Goal: Find specific page/section: Find specific page/section

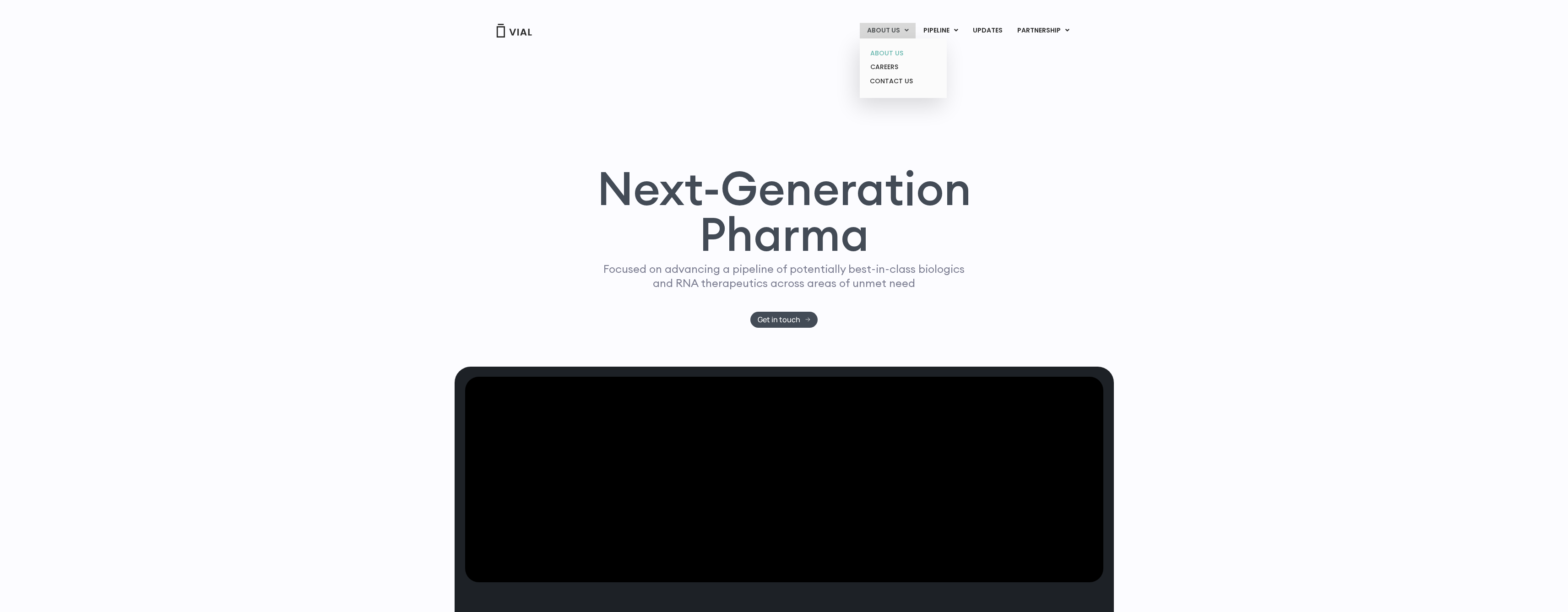
click at [891, 48] on link "ABOUT US" at bounding box center [903, 53] width 80 height 14
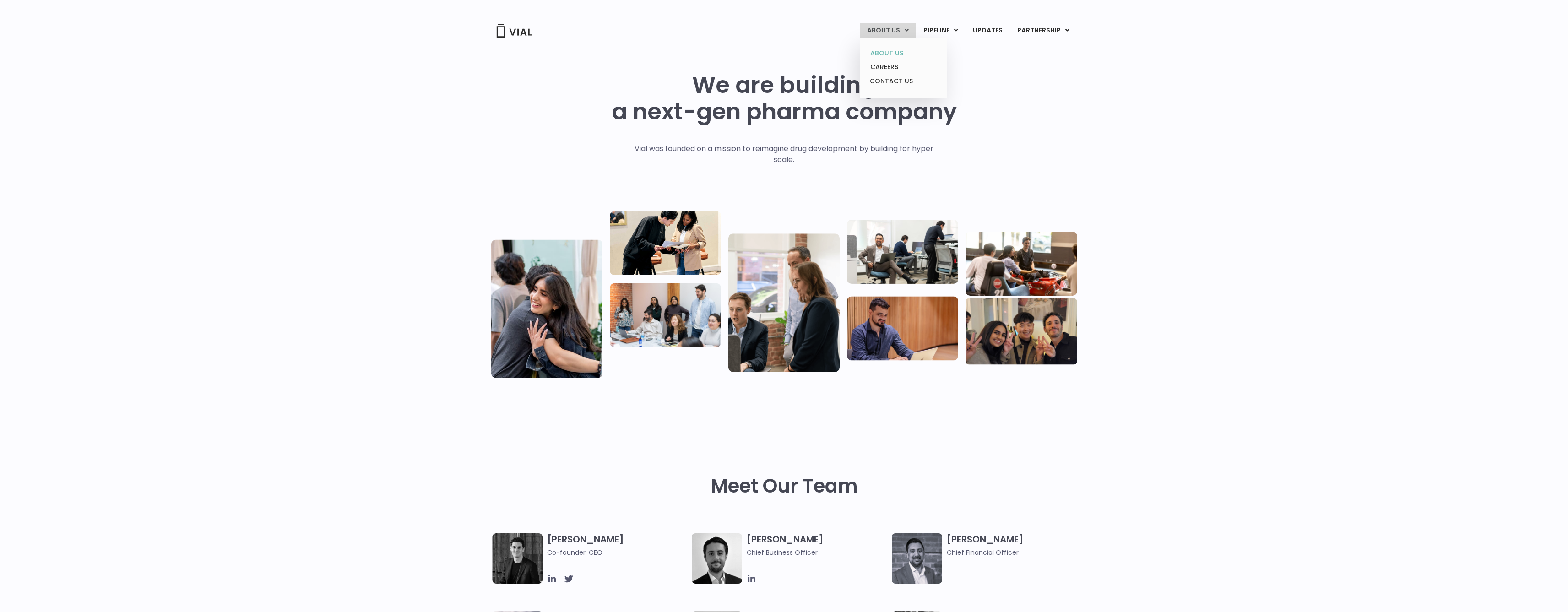
click at [891, 51] on link "ABOUT US" at bounding box center [903, 53] width 80 height 14
click at [988, 26] on link "UPDATES" at bounding box center [987, 30] width 44 height 15
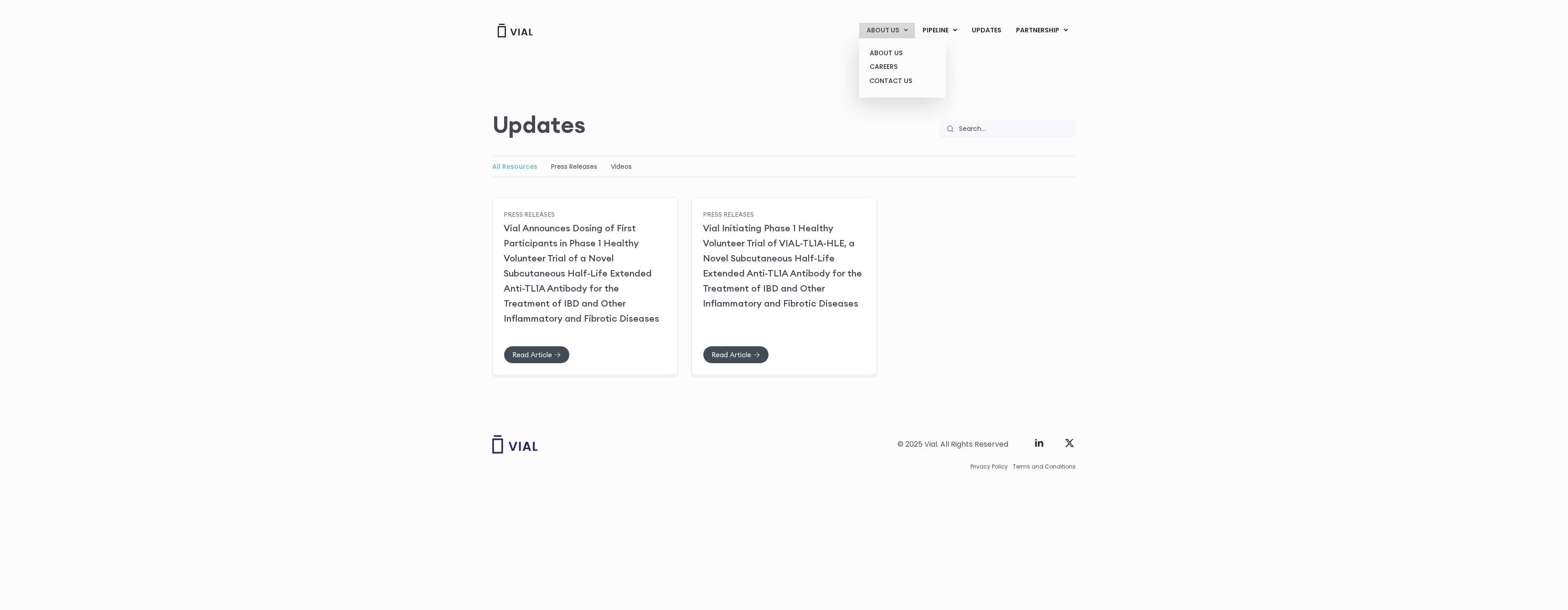
click at [904, 31] on link "ABOUT US" at bounding box center [887, 30] width 55 height 15
click at [892, 52] on link "ABOUT US" at bounding box center [902, 53] width 80 height 14
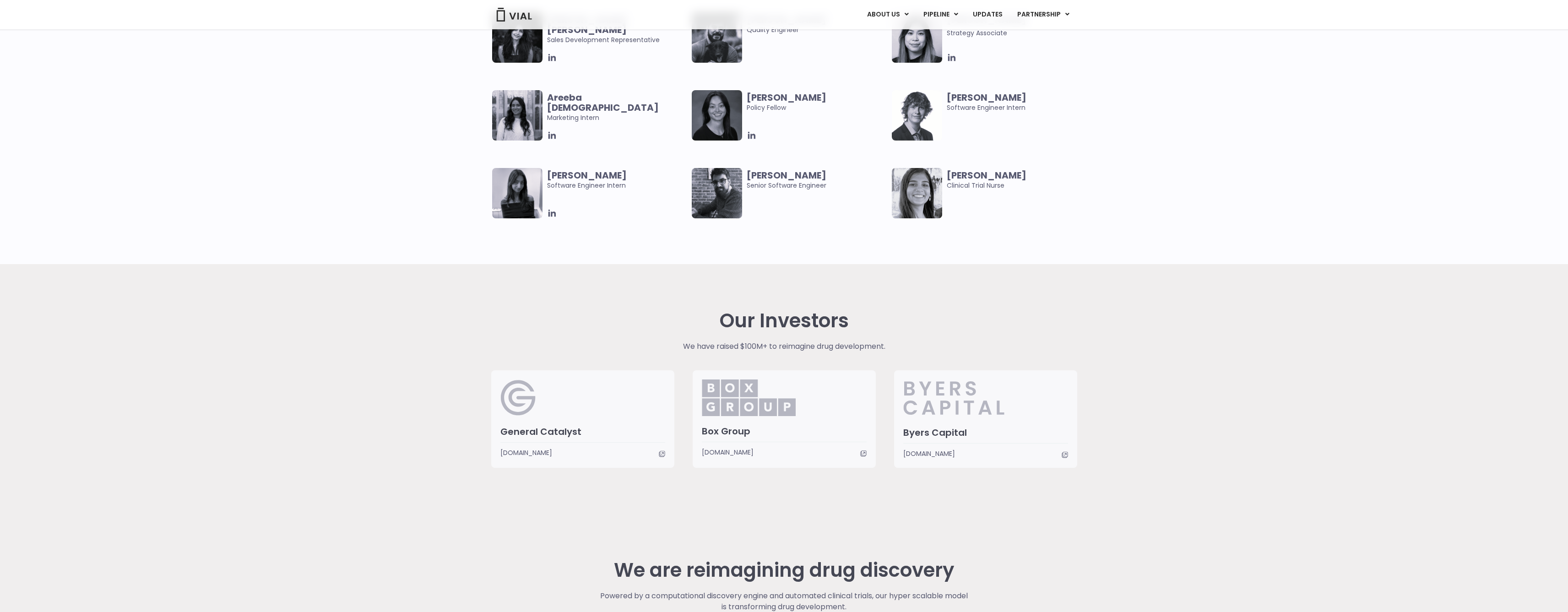
scroll to position [2070, 0]
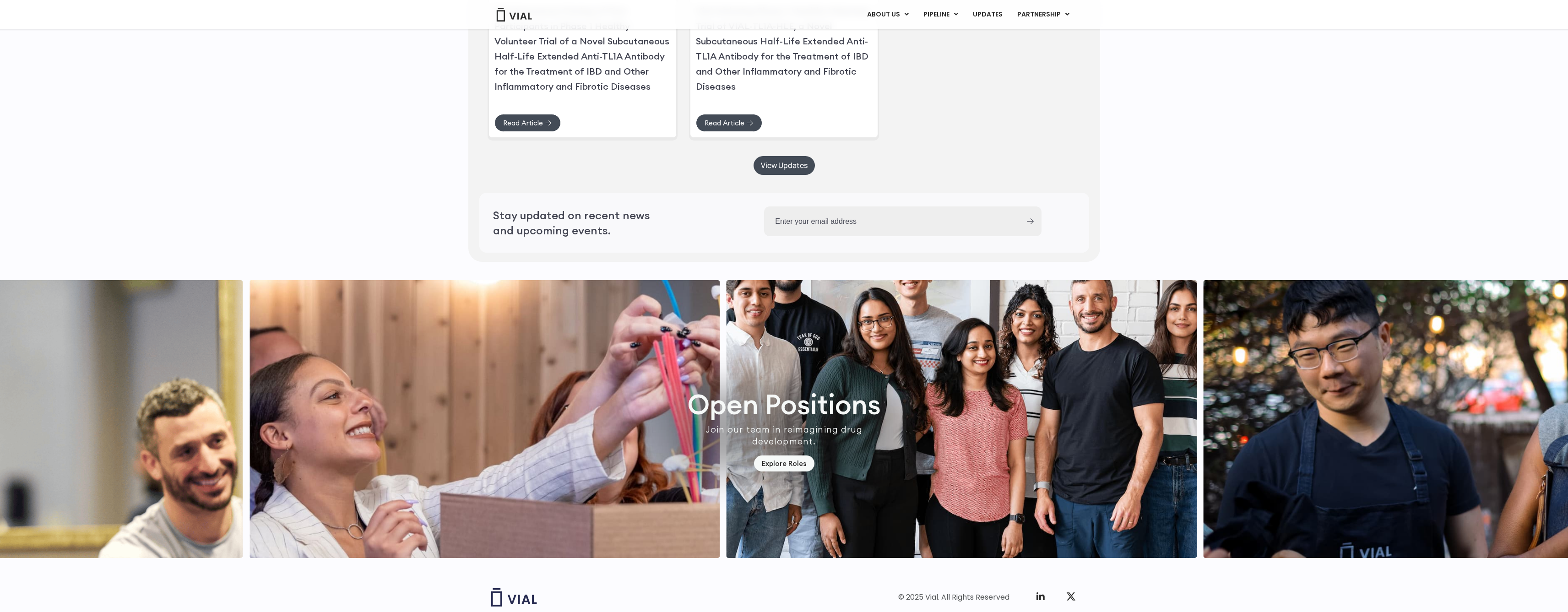
scroll to position [2420, 0]
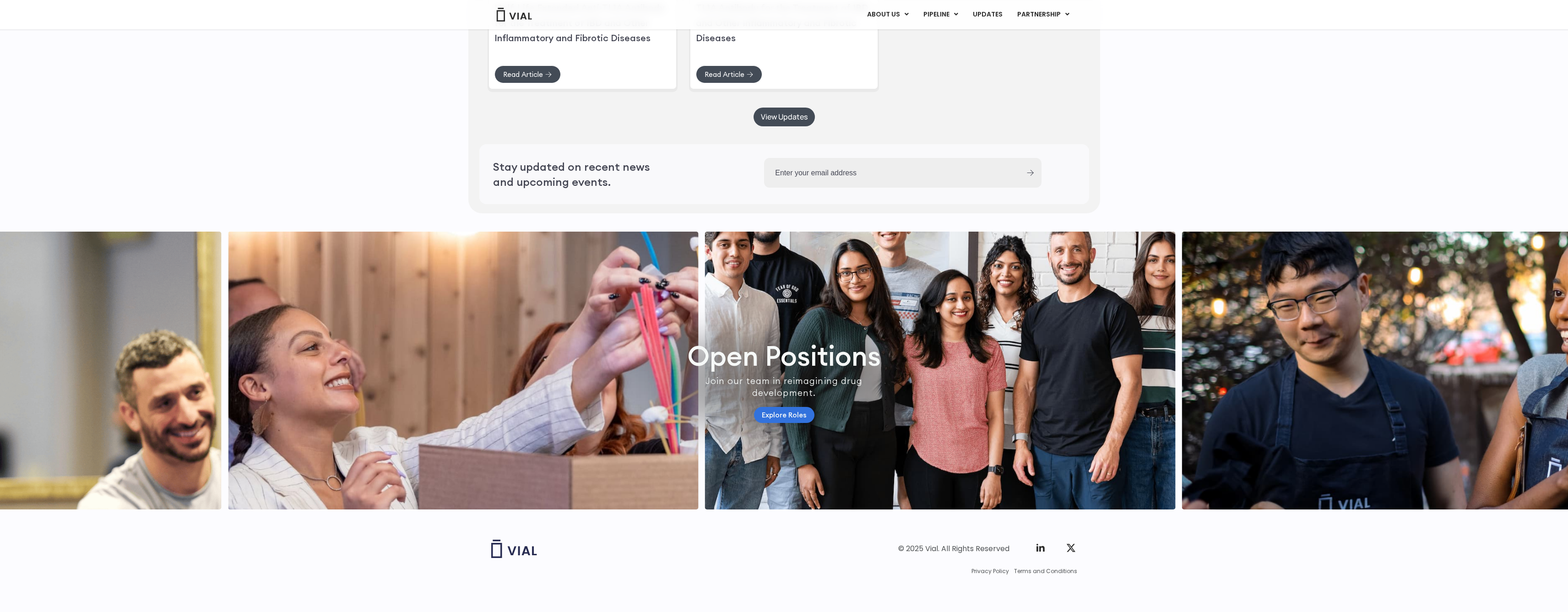
click at [805, 409] on link "Explore Roles" at bounding box center [784, 415] width 60 height 16
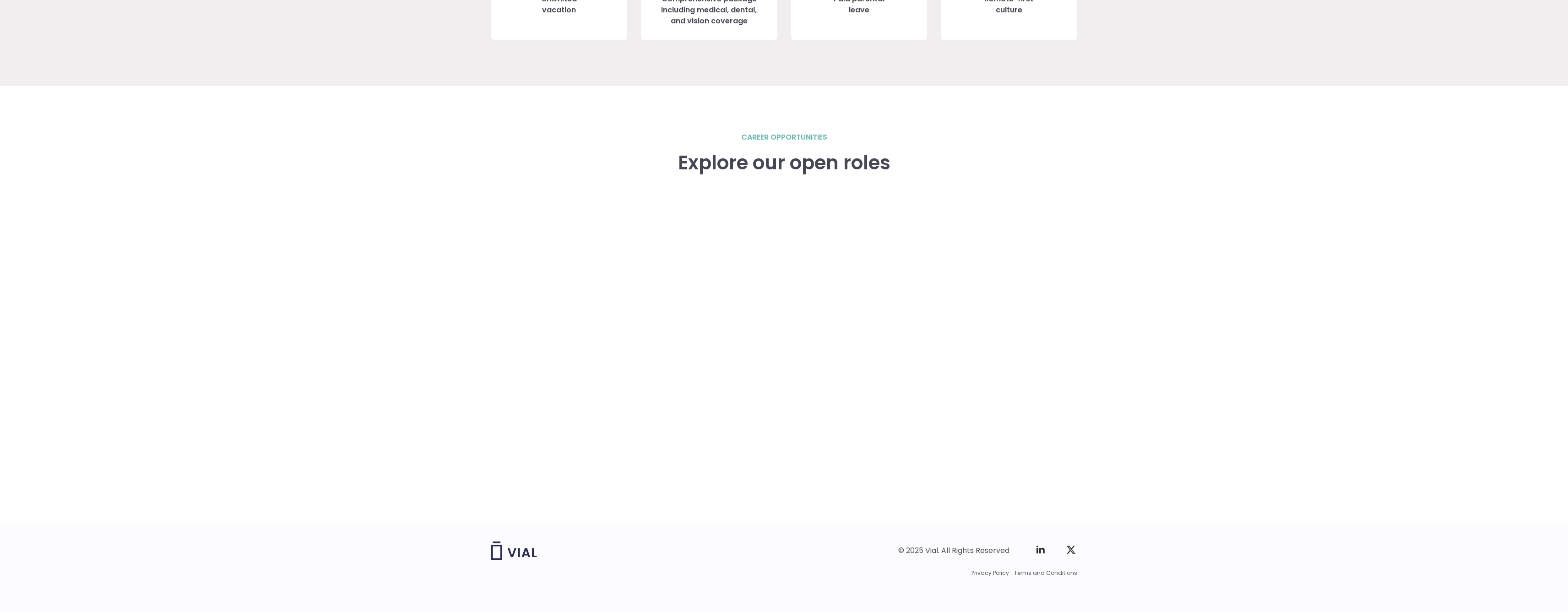
scroll to position [1182, 0]
